Goal: Task Accomplishment & Management: Complete application form

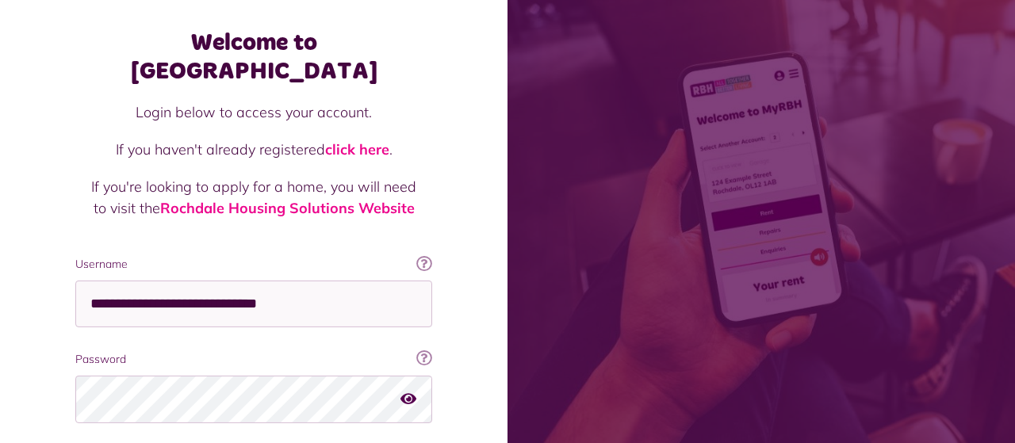
scroll to position [70, 0]
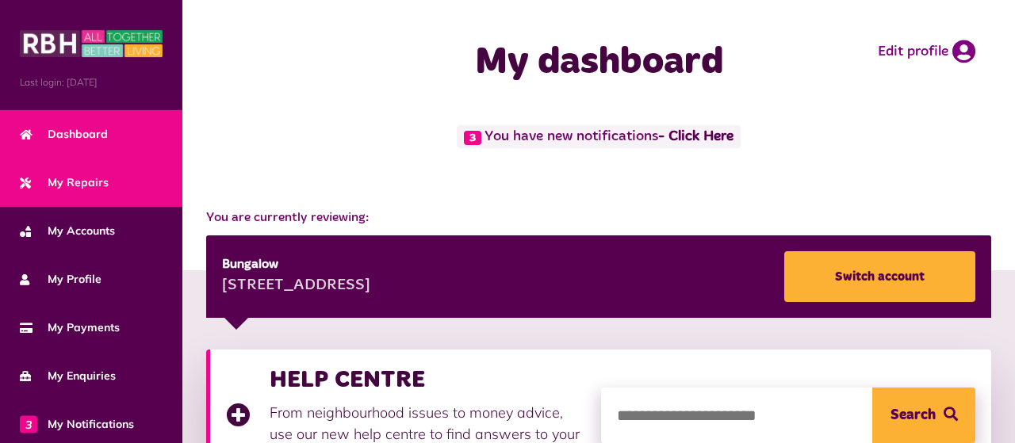
click at [113, 180] on link "My Repairs" at bounding box center [91, 183] width 182 height 48
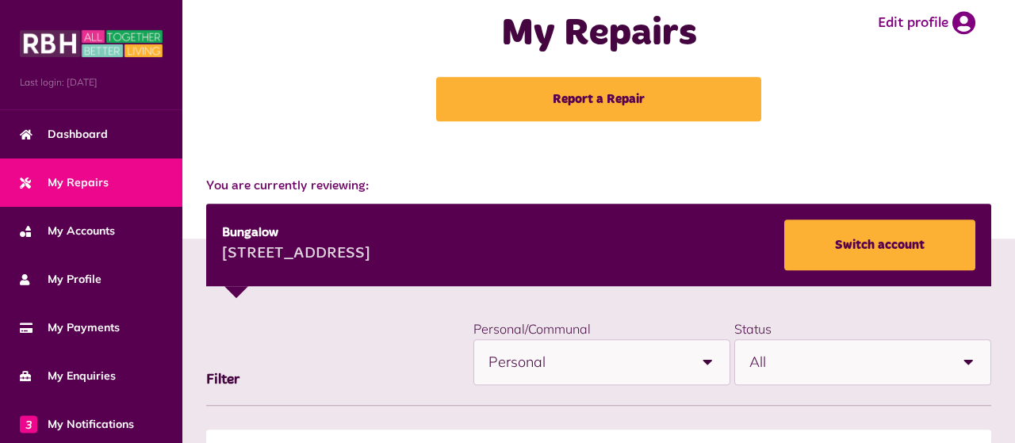
scroll to position [27, 0]
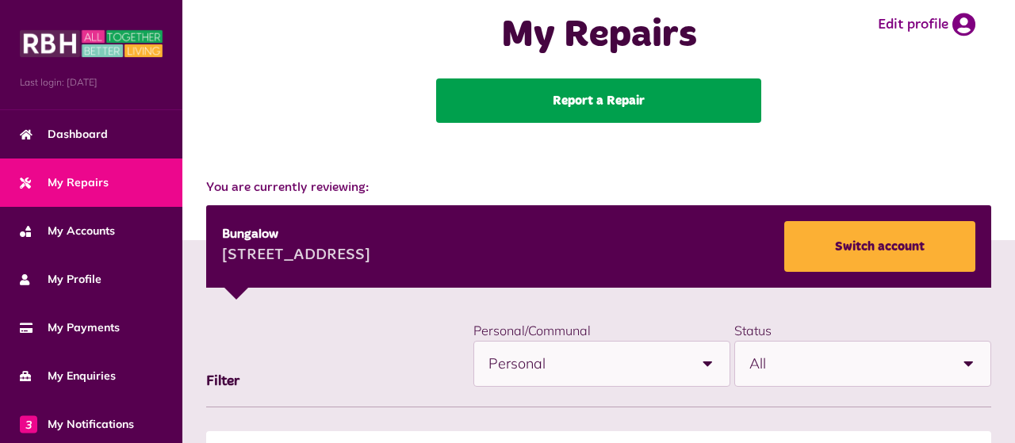
click at [591, 101] on link "Report a Repair" at bounding box center [598, 101] width 325 height 44
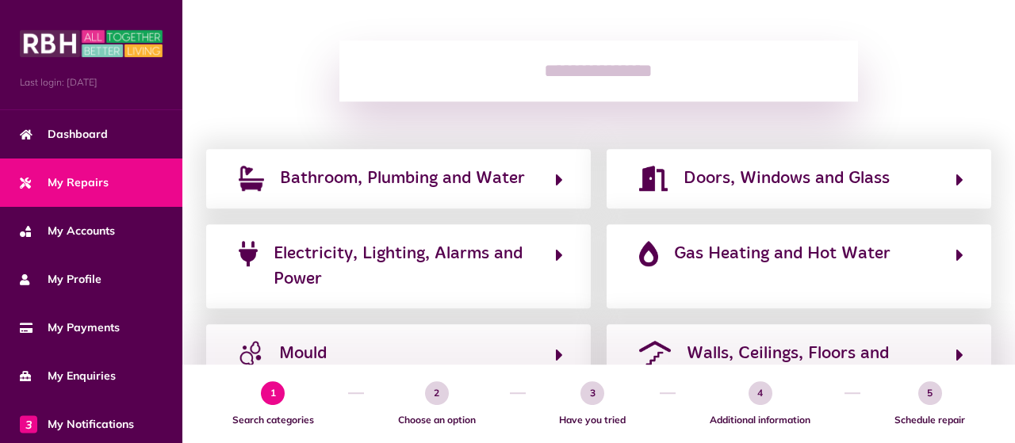
scroll to position [206, 0]
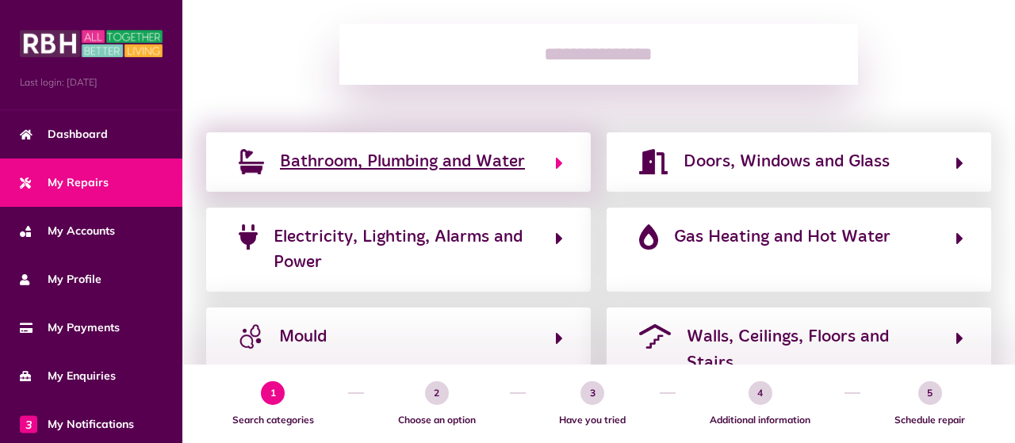
click at [400, 166] on span "Bathroom, Plumbing and Water" at bounding box center [402, 161] width 245 height 25
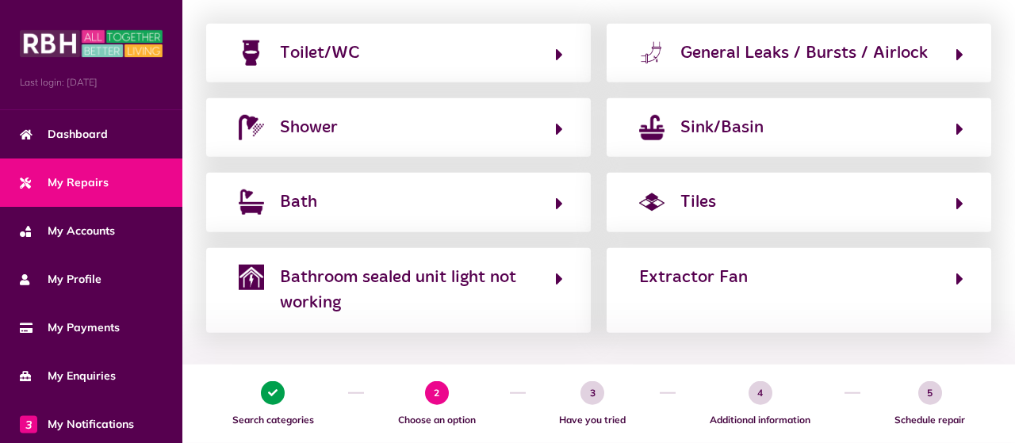
scroll to position [289, 0]
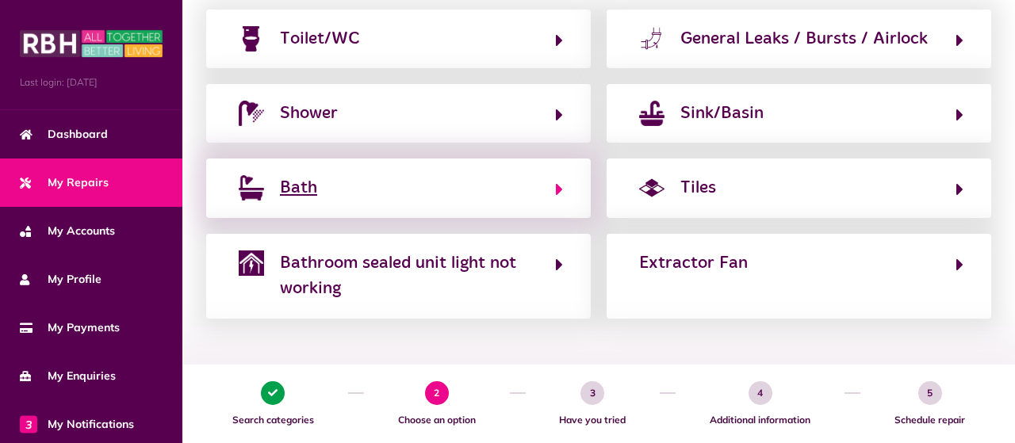
click at [408, 187] on button "Bath" at bounding box center [398, 187] width 329 height 27
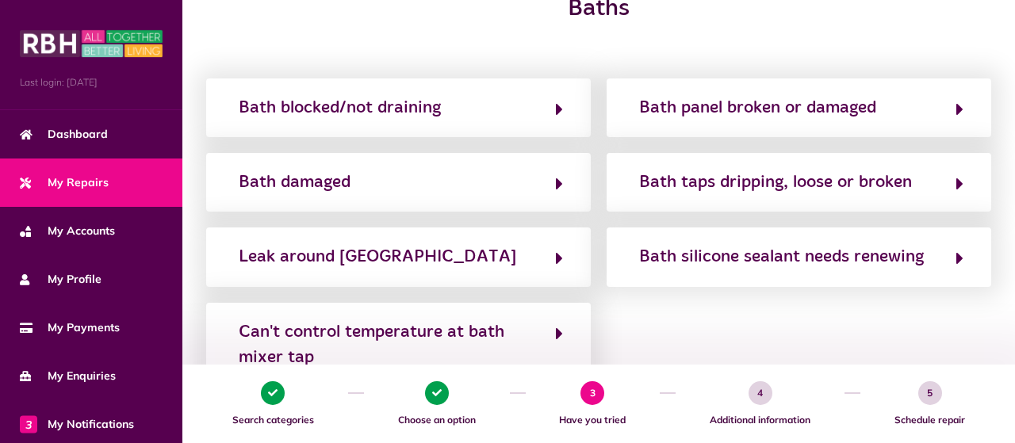
scroll to position [247, 0]
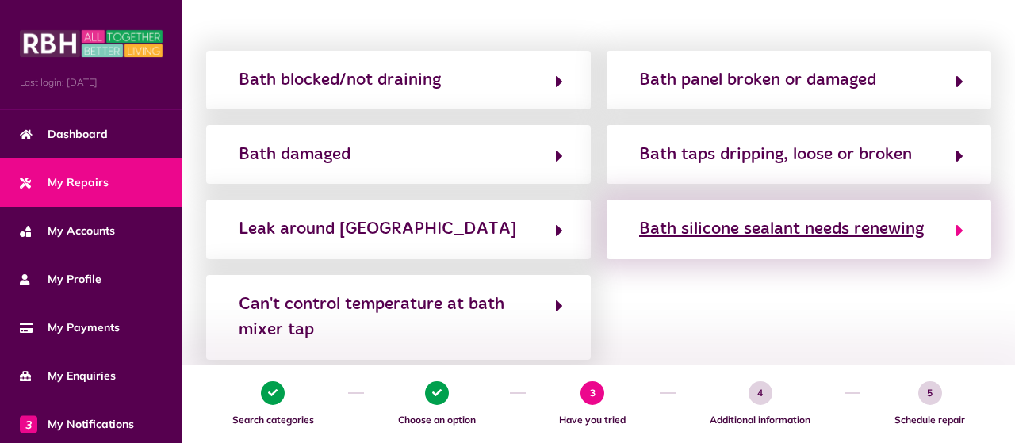
click at [725, 232] on div "Bath silicone sealant needs renewing" at bounding box center [781, 228] width 285 height 25
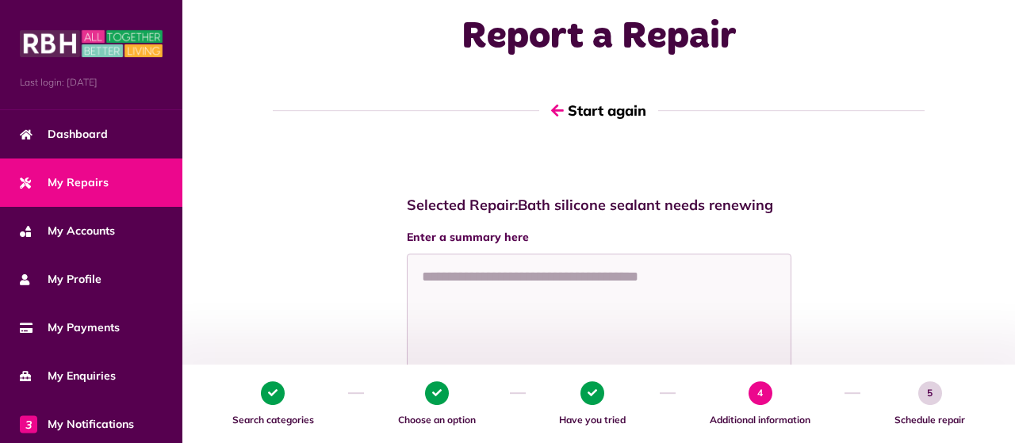
scroll to position [27, 0]
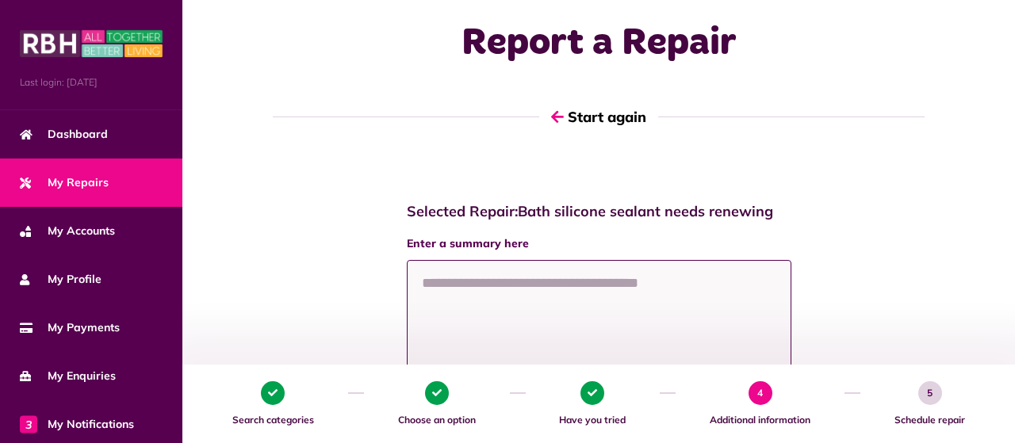
click at [487, 283] on textarea at bounding box center [599, 319] width 385 height 119
click at [477, 289] on textarea "********" at bounding box center [599, 319] width 385 height 119
type textarea "*"
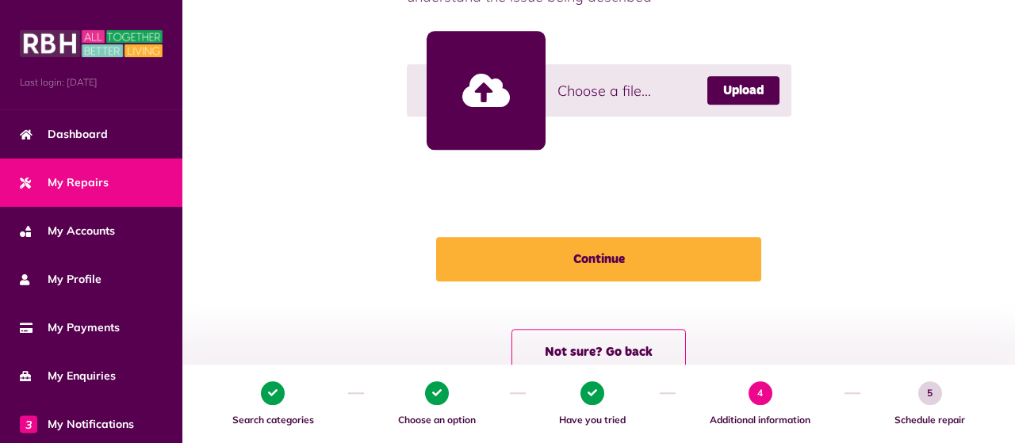
scroll to position [495, 0]
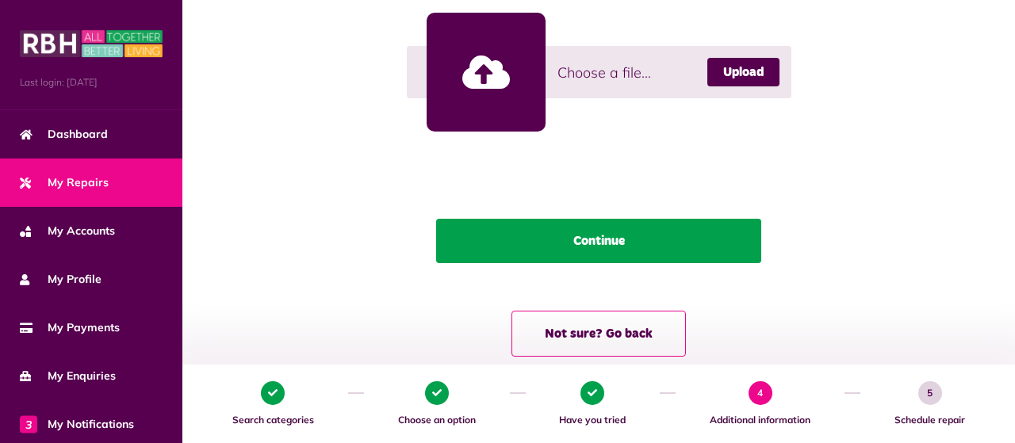
type textarea "**********"
click at [599, 237] on button "Continue" at bounding box center [598, 241] width 325 height 44
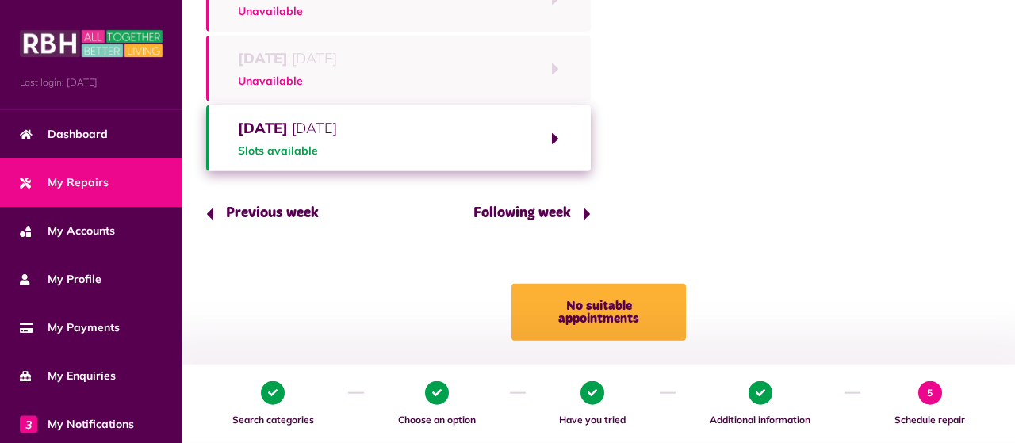
scroll to position [385, 0]
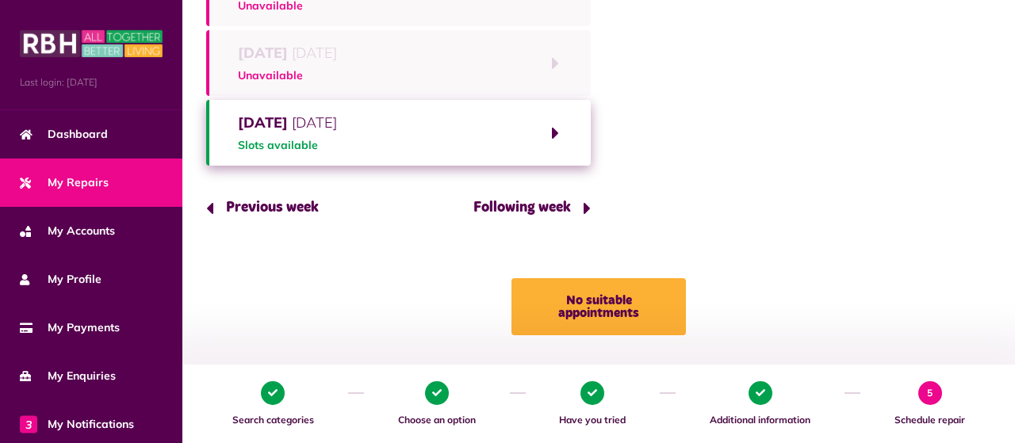
click at [554, 129] on button "Friday 22nd August 2025 Slots available" at bounding box center [398, 133] width 385 height 66
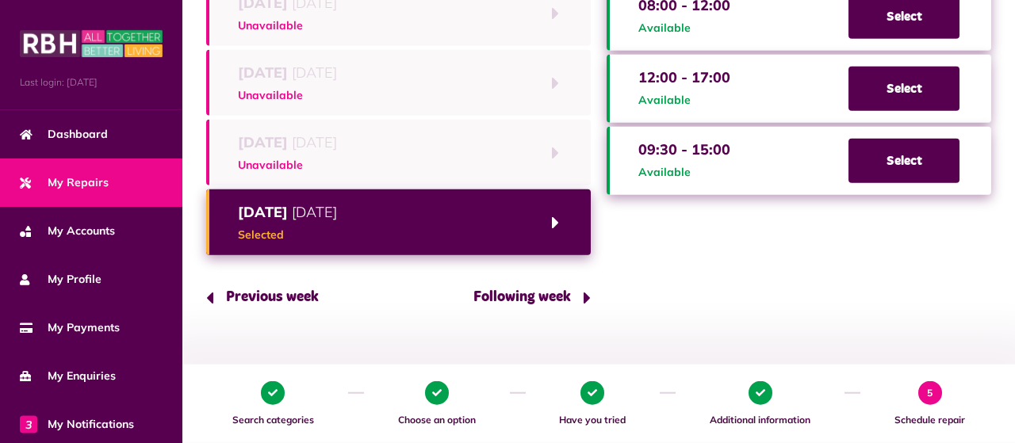
scroll to position [316, 0]
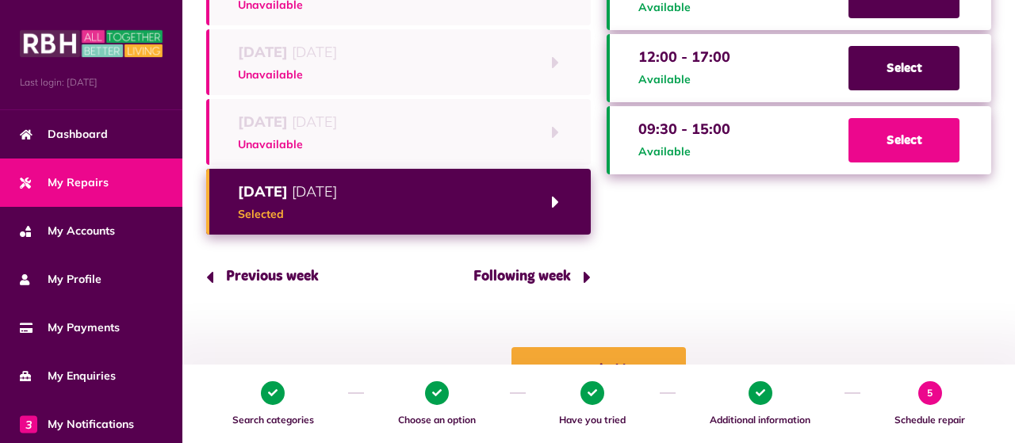
click at [905, 139] on span "Select" at bounding box center [903, 140] width 111 height 44
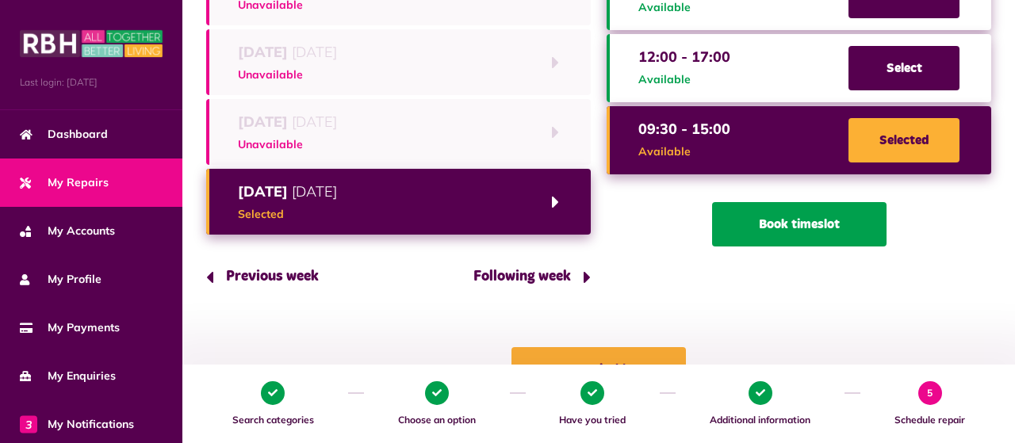
click at [794, 223] on button "Book timeslot" at bounding box center [799, 224] width 174 height 44
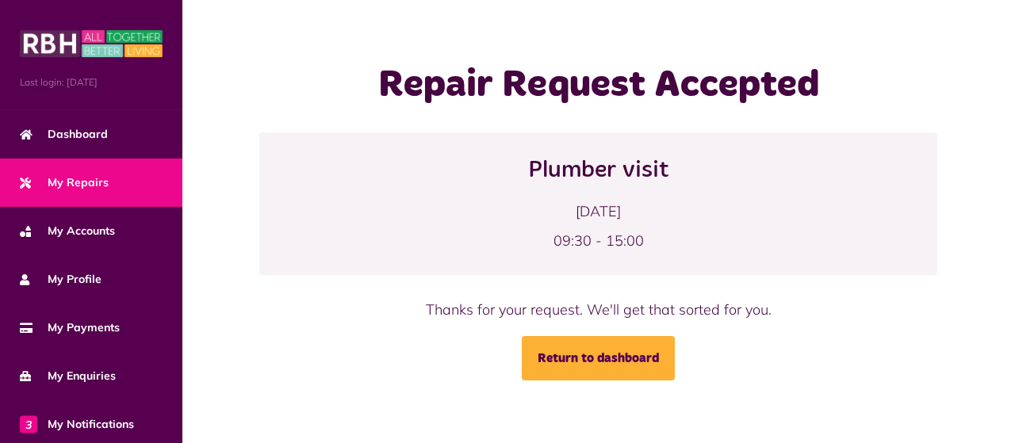
click at [141, 173] on link "My Repairs" at bounding box center [91, 183] width 182 height 48
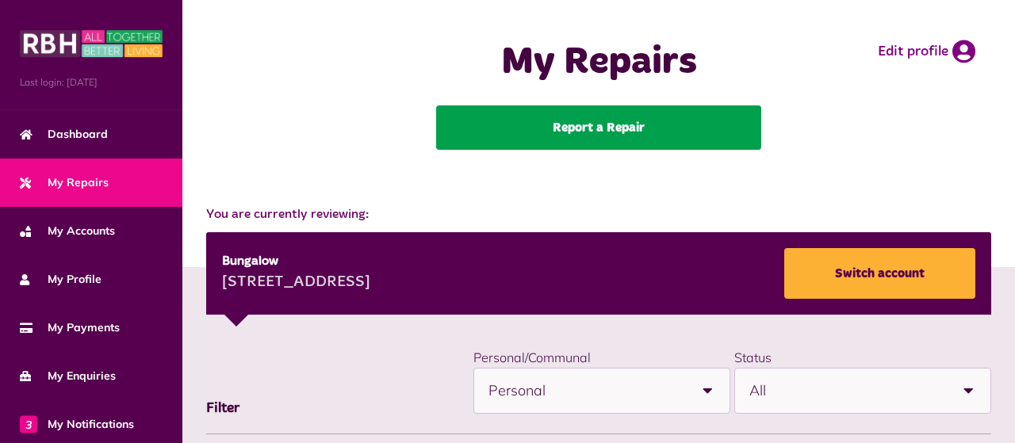
click at [592, 122] on link "Report a Repair" at bounding box center [598, 127] width 325 height 44
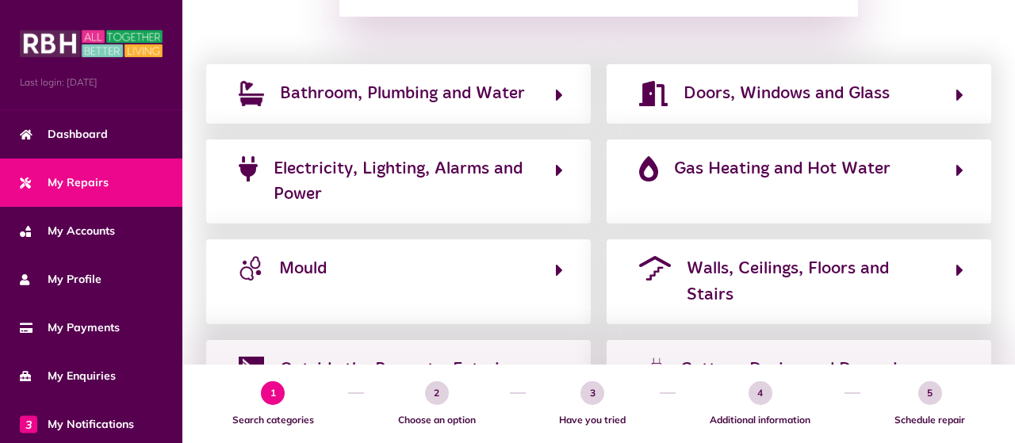
scroll to position [199, 0]
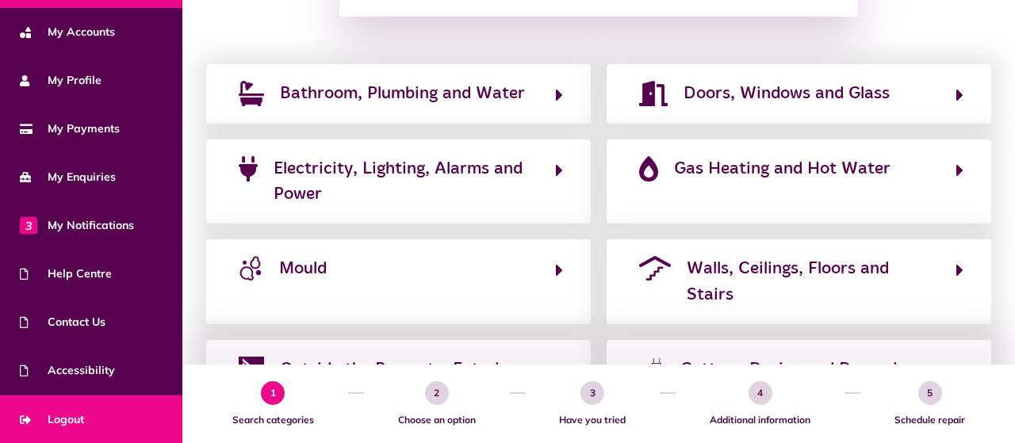
click at [85, 416] on link "Logout" at bounding box center [91, 420] width 182 height 48
